Goal: Task Accomplishment & Management: Complete application form

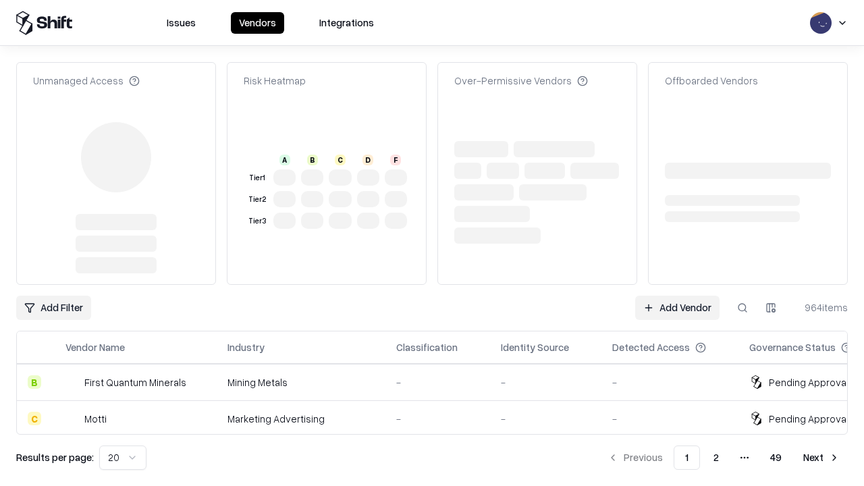
click at [677, 296] on link "Add Vendor" at bounding box center [677, 308] width 84 height 24
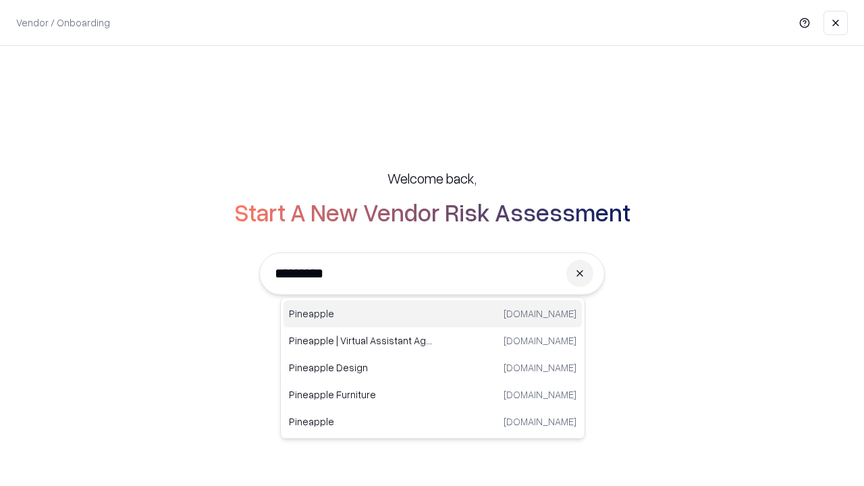
click at [433, 314] on div "Pineapple [DOMAIN_NAME]" at bounding box center [432, 313] width 298 height 27
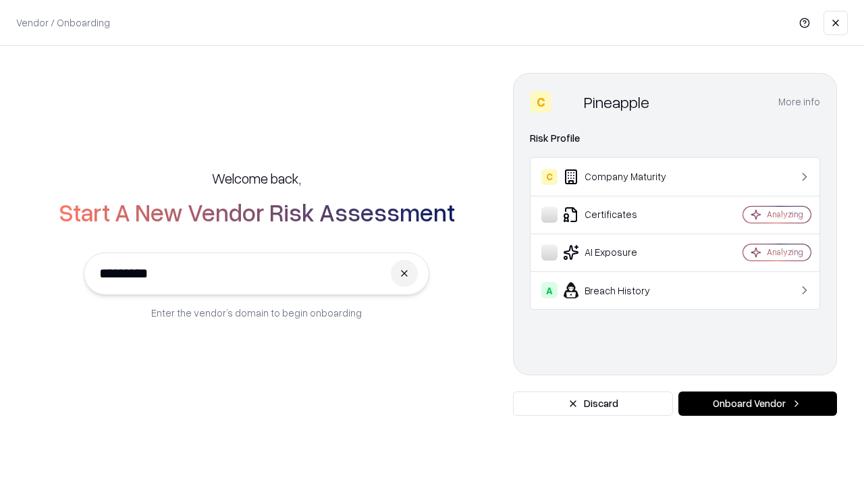
type input "*********"
click at [757, 404] on button "Onboard Vendor" at bounding box center [757, 403] width 159 height 24
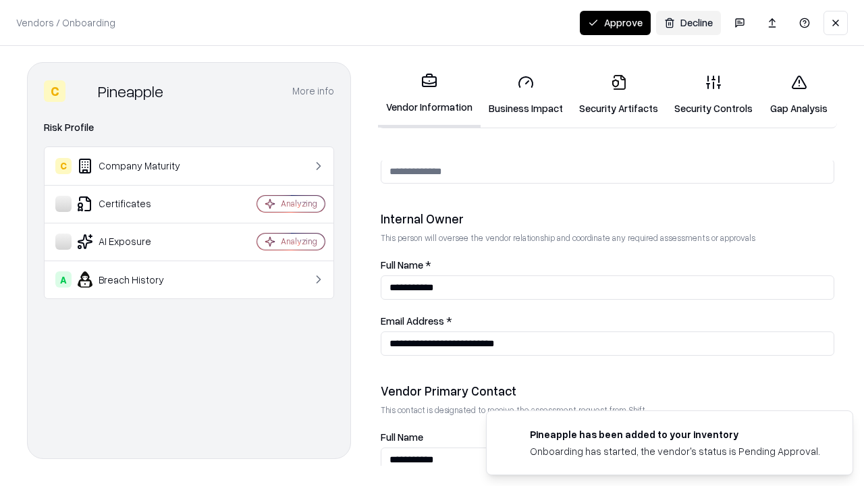
scroll to position [699, 0]
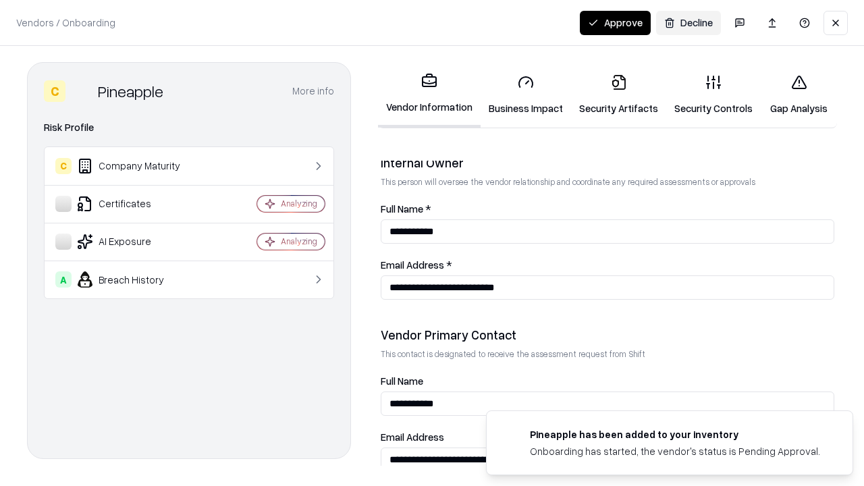
click at [526, 94] on link "Business Impact" at bounding box center [526, 94] width 90 height 63
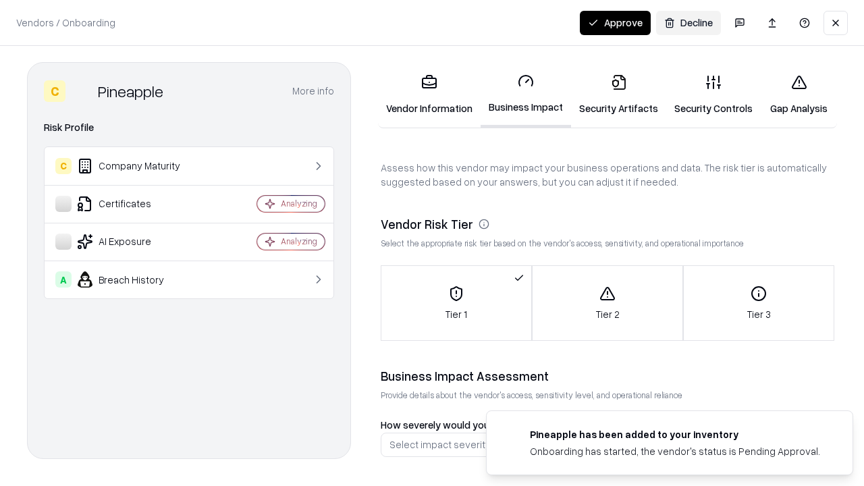
click at [618, 94] on link "Security Artifacts" at bounding box center [618, 94] width 95 height 63
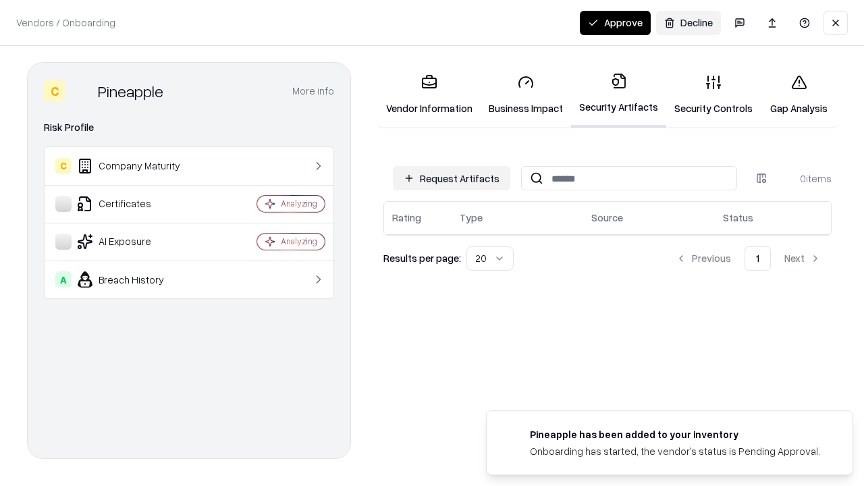
click at [452, 178] on button "Request Artifacts" at bounding box center [451, 178] width 117 height 24
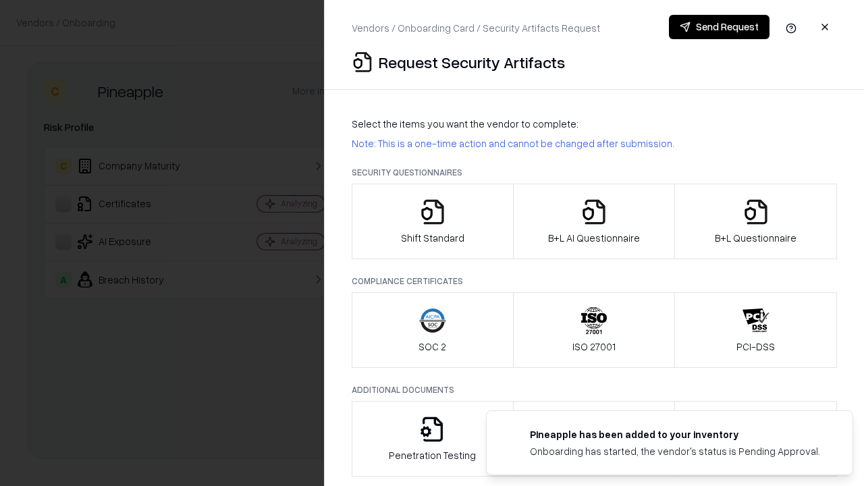
click at [432, 221] on icon "button" at bounding box center [432, 211] width 27 height 27
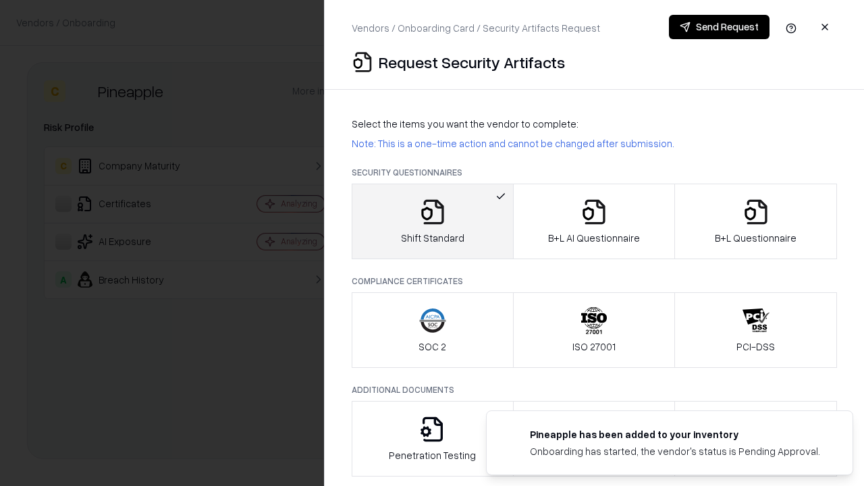
click at [719, 27] on button "Send Request" at bounding box center [719, 27] width 101 height 24
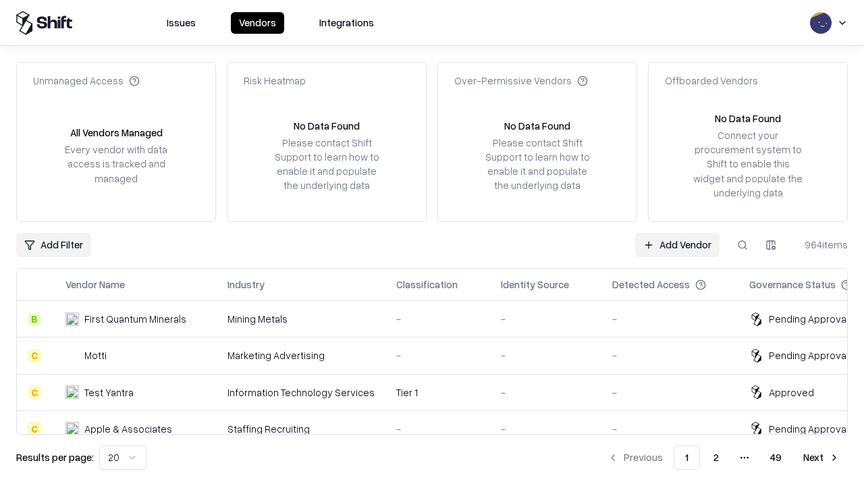
click at [742, 244] on button at bounding box center [742, 245] width 24 height 24
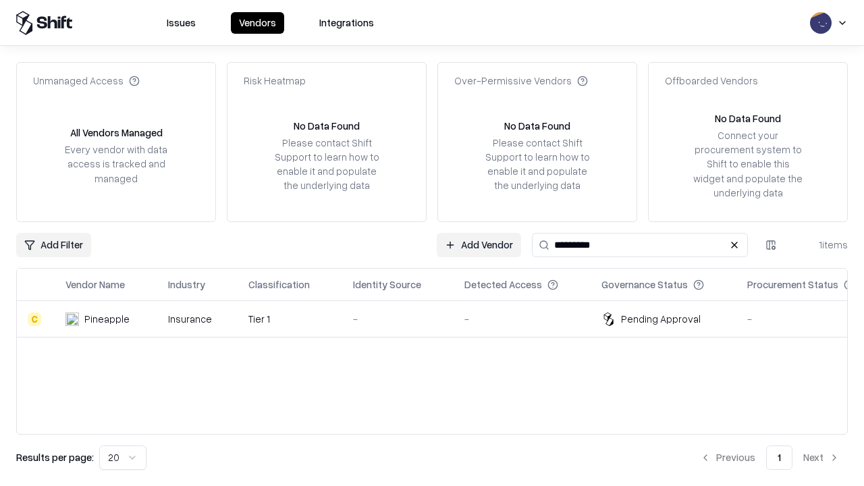
type input "*********"
click at [440, 319] on div "-" at bounding box center [398, 319] width 90 height 14
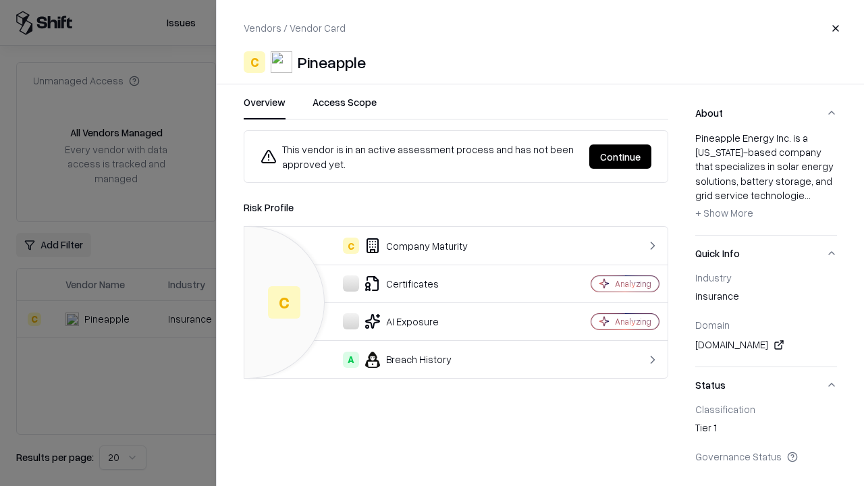
click at [620, 157] on button "Continue" at bounding box center [620, 156] width 62 height 24
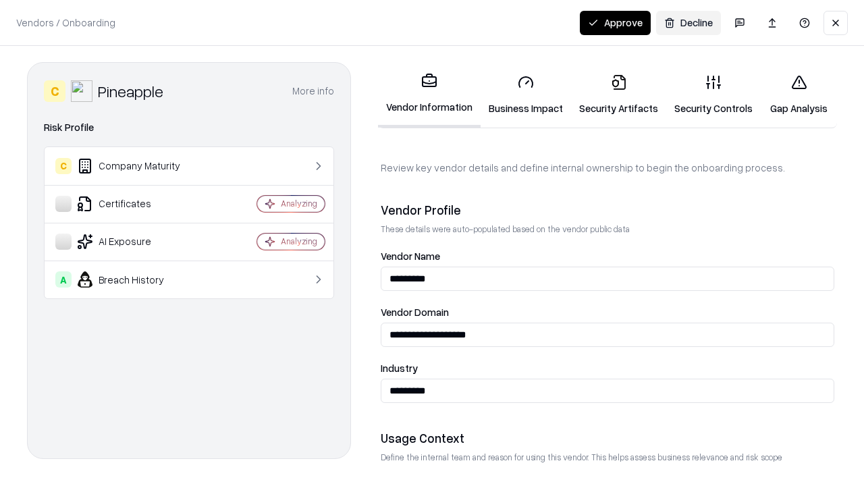
click at [618, 94] on link "Security Artifacts" at bounding box center [618, 94] width 95 height 63
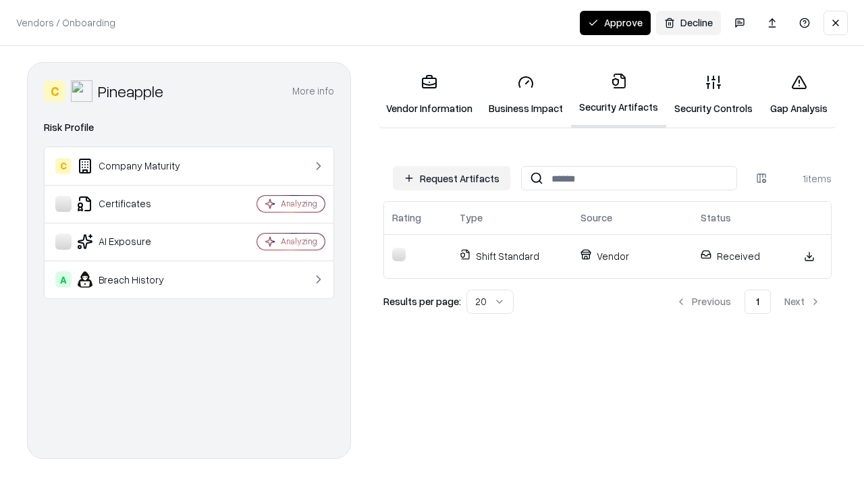
click at [615, 22] on button "Approve" at bounding box center [615, 23] width 71 height 24
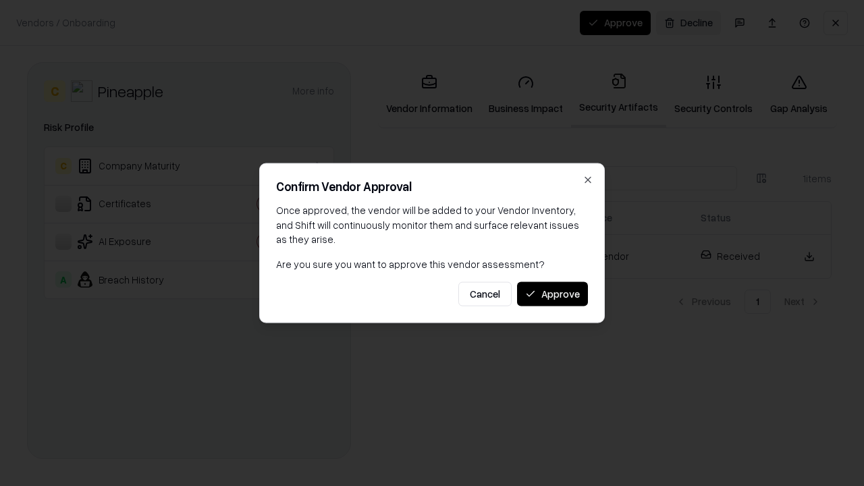
click at [552, 294] on button "Approve" at bounding box center [552, 293] width 71 height 24
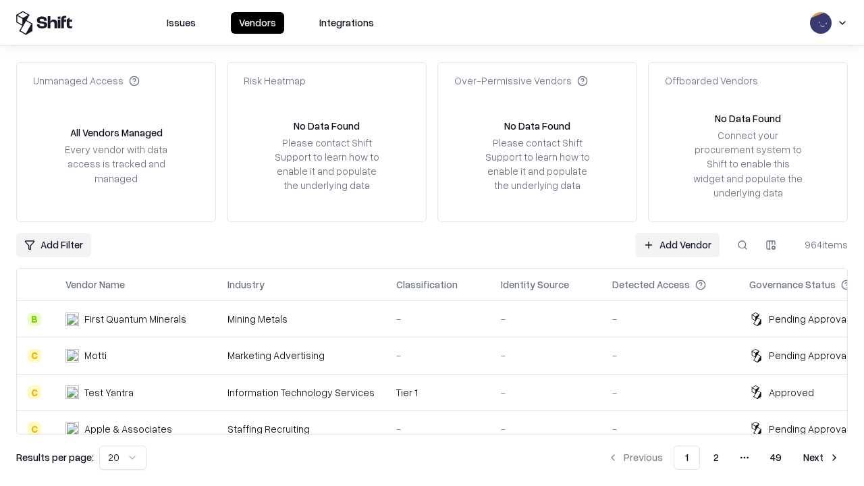
type input "*********"
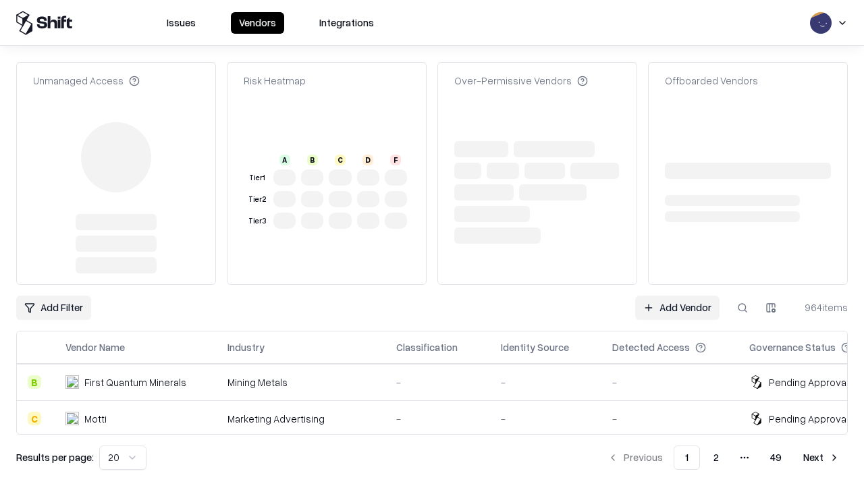
click at [677, 296] on link "Add Vendor" at bounding box center [677, 308] width 84 height 24
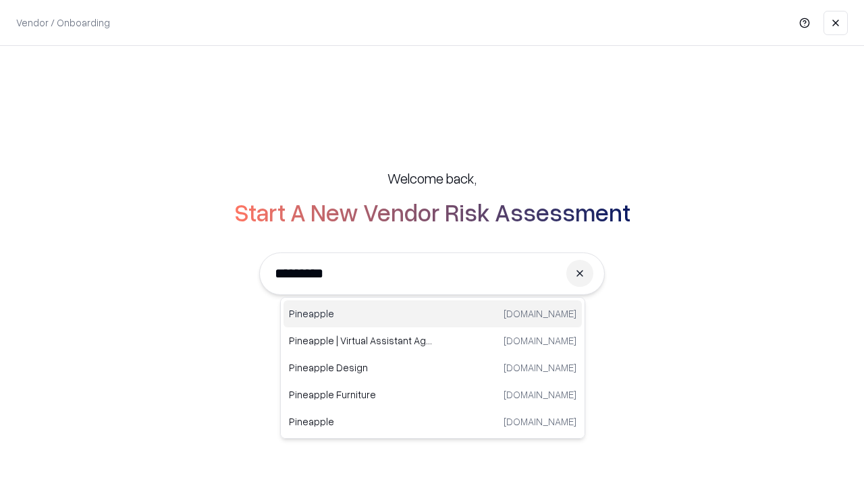
click at [433, 314] on div "Pineapple [DOMAIN_NAME]" at bounding box center [432, 313] width 298 height 27
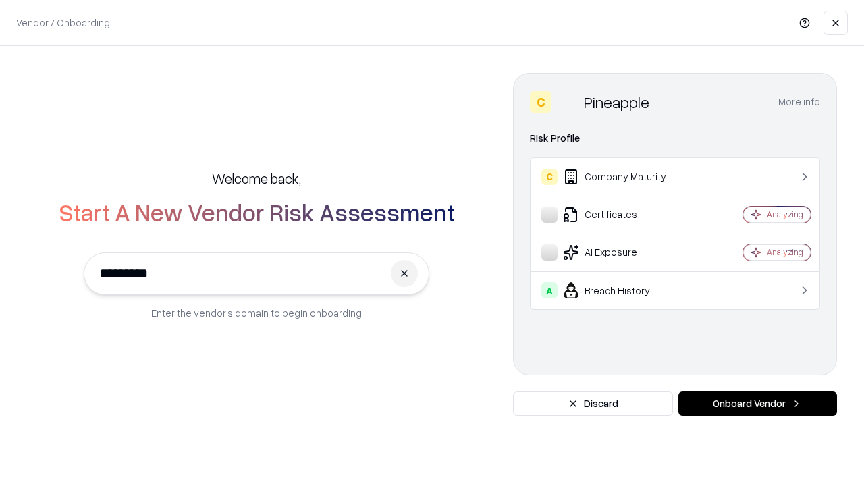
type input "*********"
click at [757, 404] on button "Onboard Vendor" at bounding box center [757, 403] width 159 height 24
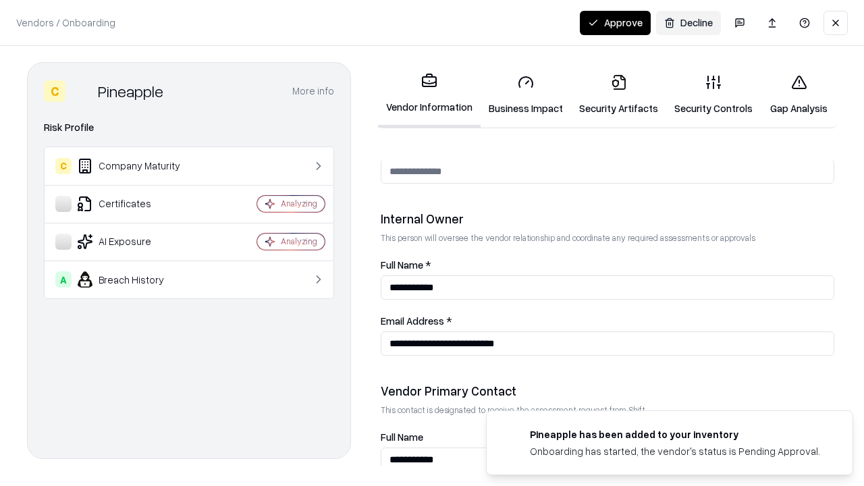
scroll to position [699, 0]
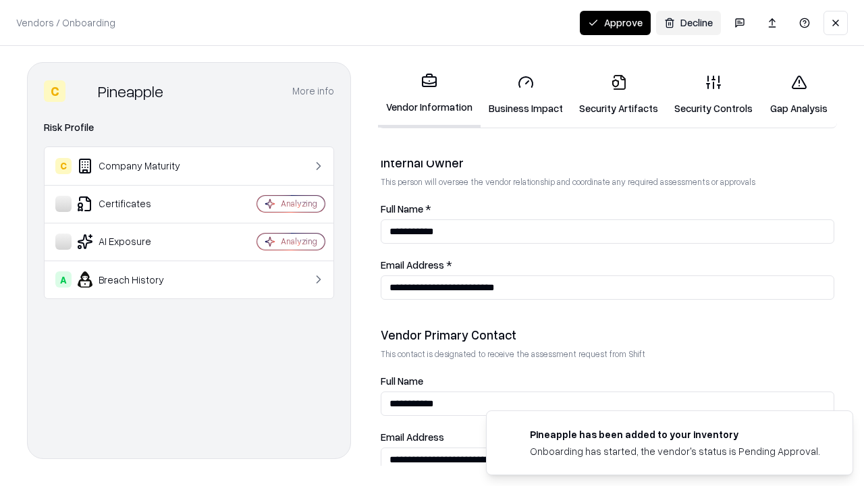
click at [615, 22] on button "Approve" at bounding box center [615, 23] width 71 height 24
